Goal: Obtain resource: Obtain resource

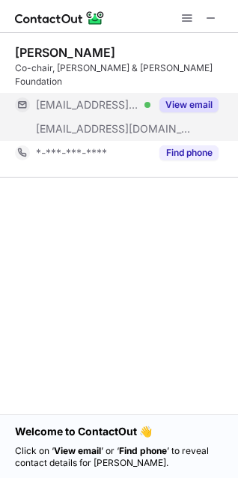
click at [201, 97] on button "View email" at bounding box center [189, 104] width 59 height 15
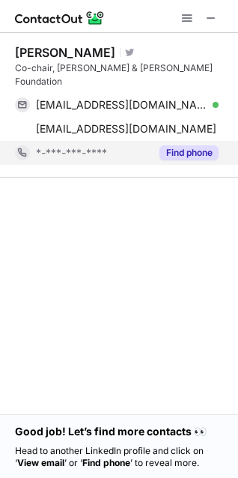
click at [199, 145] on button "Find phone" at bounding box center [189, 152] width 59 height 15
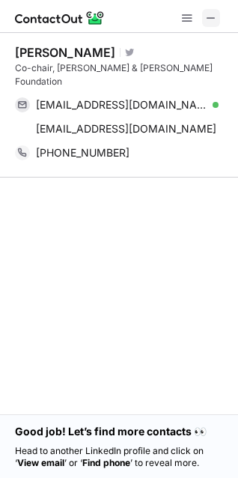
click at [206, 16] on span at bounding box center [211, 18] width 12 height 12
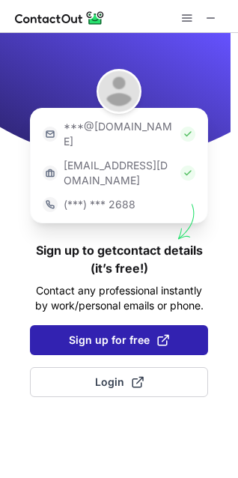
click at [129, 332] on span "Sign up for free" at bounding box center [119, 339] width 100 height 15
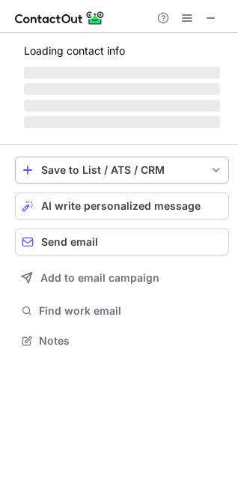
scroll to position [336, 238]
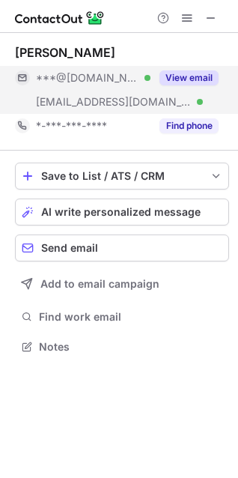
click at [192, 77] on button "View email" at bounding box center [189, 77] width 59 height 15
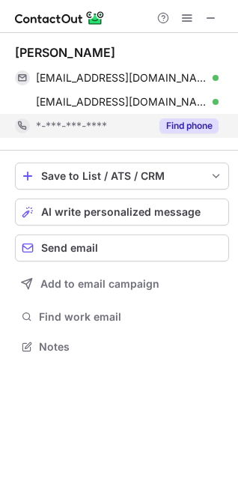
click at [195, 130] on button "Find phone" at bounding box center [189, 125] width 59 height 15
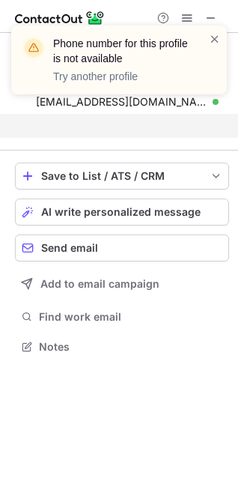
scroll to position [312, 238]
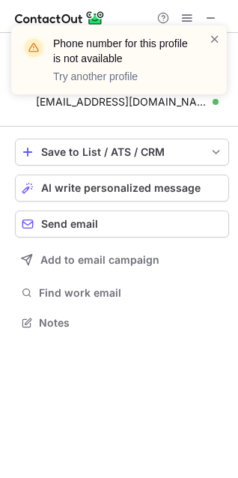
click at [207, 42] on div "Phone number for this profile is not available Try another profile" at bounding box center [113, 59] width 192 height 57
click at [214, 37] on span at bounding box center [215, 38] width 12 height 15
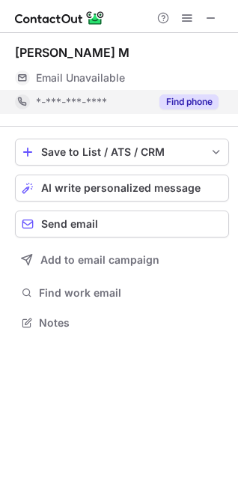
click at [183, 103] on button "Find phone" at bounding box center [189, 101] width 59 height 15
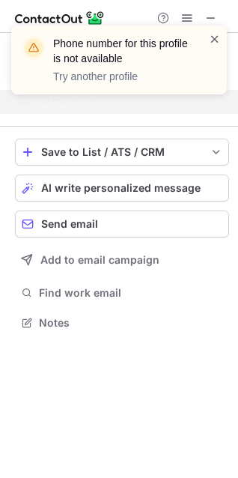
click at [215, 42] on span at bounding box center [215, 38] width 12 height 15
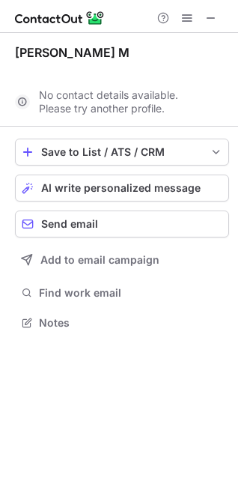
scroll to position [288, 238]
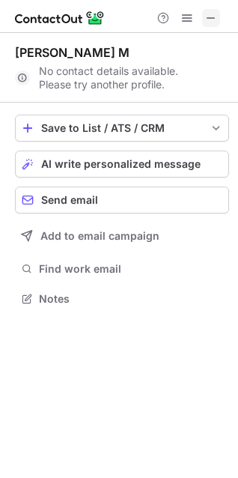
click at [206, 17] on span at bounding box center [211, 18] width 12 height 12
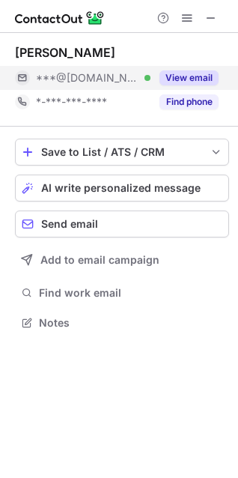
scroll to position [312, 238]
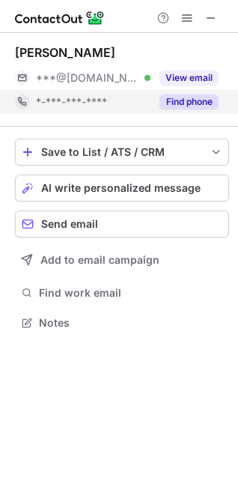
click at [199, 104] on button "Find phone" at bounding box center [189, 101] width 59 height 15
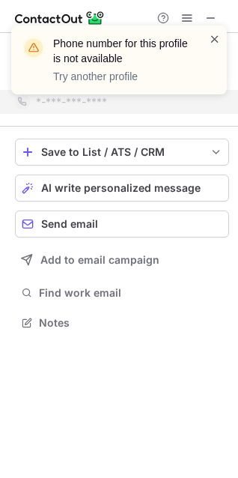
click at [215, 37] on span at bounding box center [215, 38] width 12 height 15
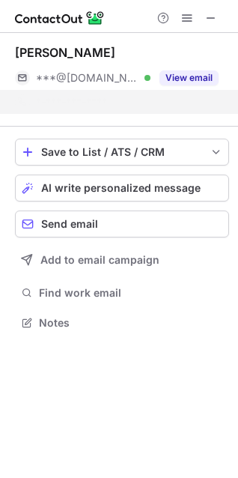
scroll to position [288, 238]
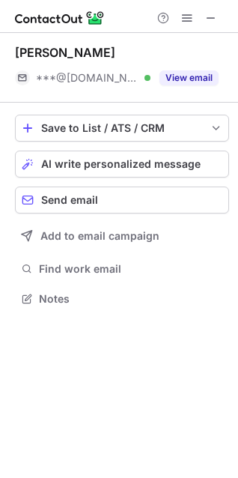
click at [192, 40] on div "Phone number for this profile is not available Try another profile" at bounding box center [119, 25] width 240 height 30
click at [192, 78] on button "View email" at bounding box center [189, 77] width 59 height 15
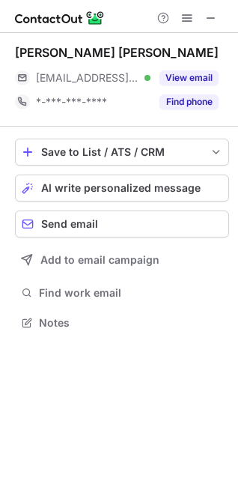
scroll to position [312, 238]
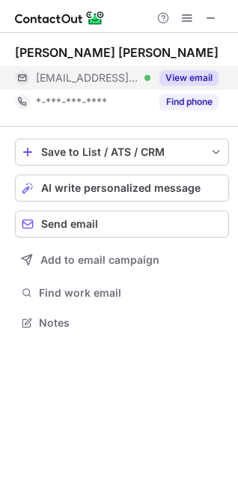
click at [191, 82] on button "View email" at bounding box center [189, 77] width 59 height 15
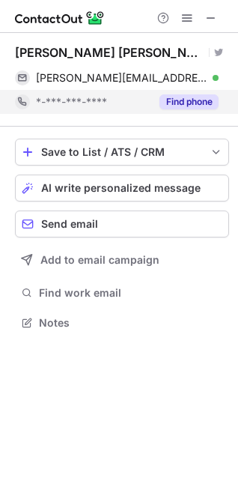
click at [199, 96] on button "Find phone" at bounding box center [189, 101] width 59 height 15
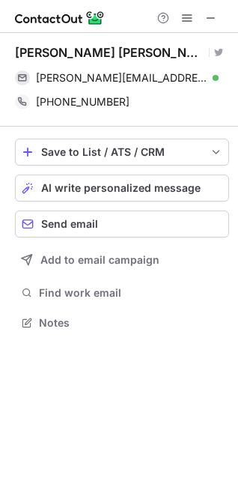
scroll to position [291, 238]
